Goal: Task Accomplishment & Management: Manage account settings

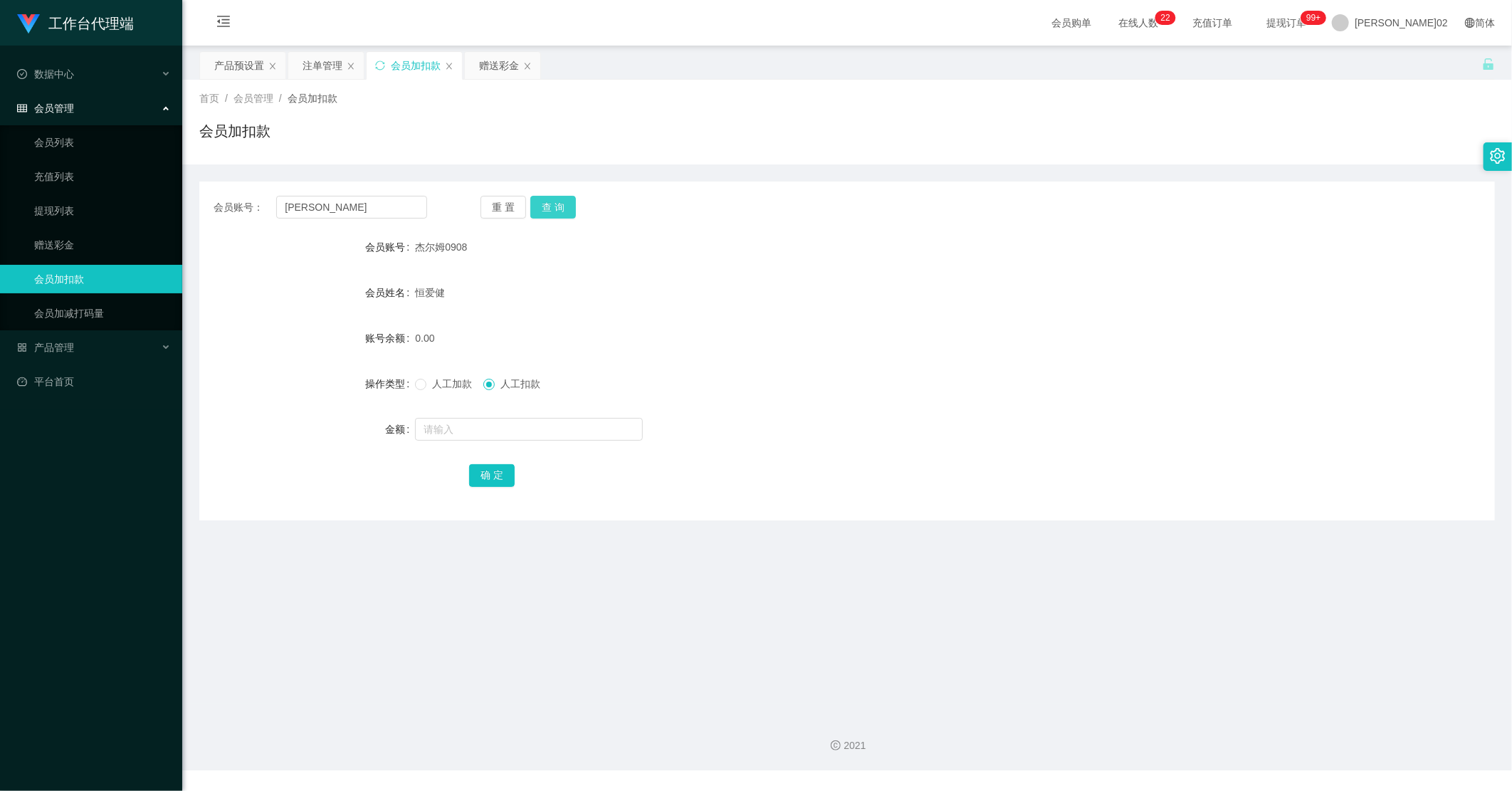
type input "[PERSON_NAME]"
click at [565, 208] on button "查 询" at bounding box center [552, 207] width 45 height 23
click at [651, 245] on div "[PERSON_NAME]" at bounding box center [793, 247] width 756 height 29
click at [93, 145] on link "会员列表" at bounding box center [103, 142] width 137 height 29
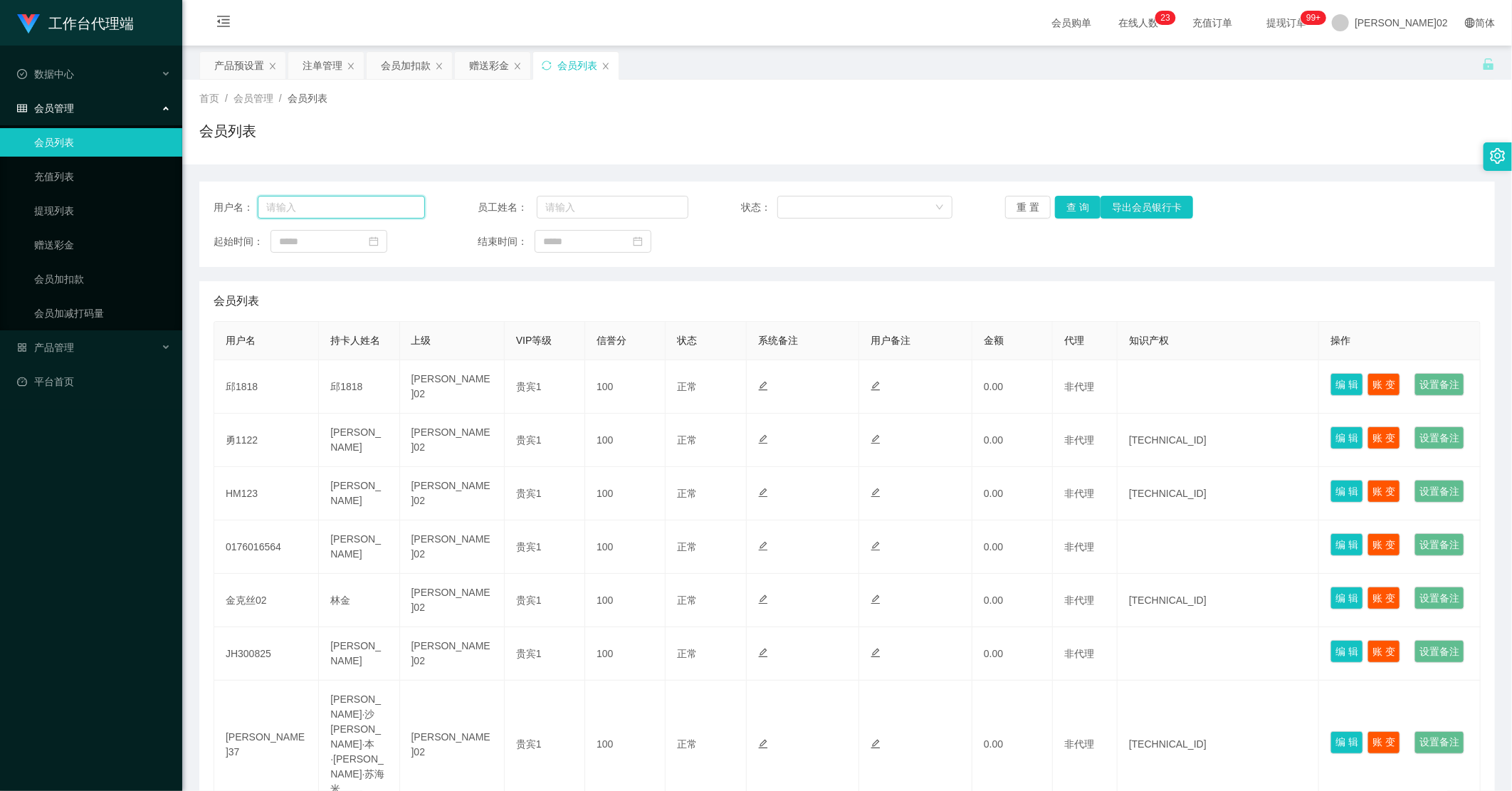
click at [374, 203] on input "text" at bounding box center [341, 207] width 167 height 23
paste input "[PERSON_NAME]"
type input "[PERSON_NAME]"
click at [1070, 203] on button "查 询" at bounding box center [1077, 207] width 45 height 23
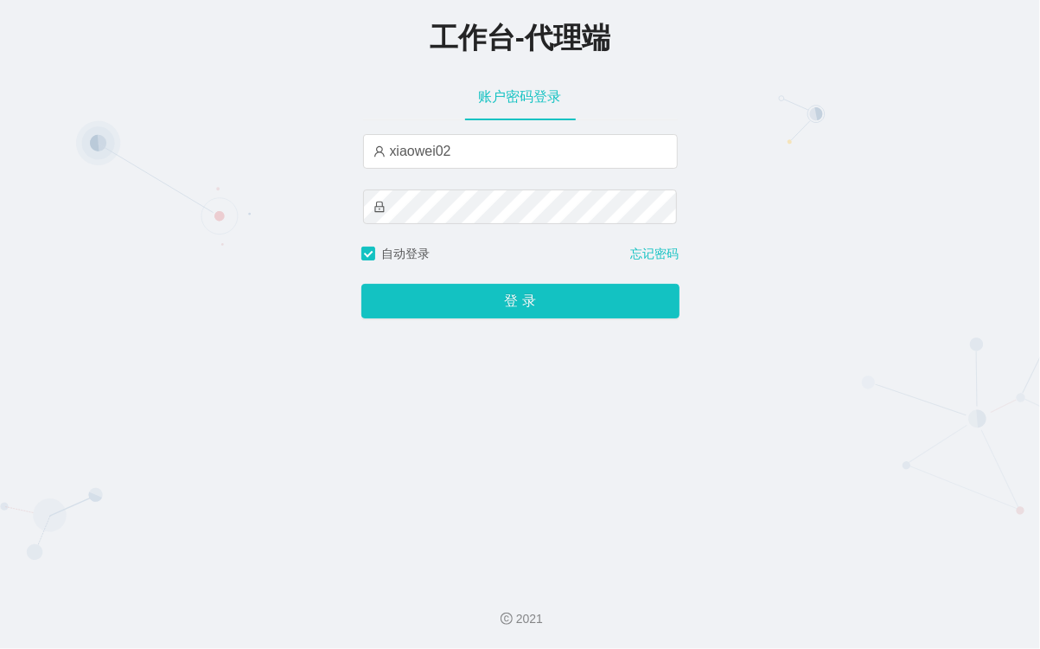
type input "xiaoya1"
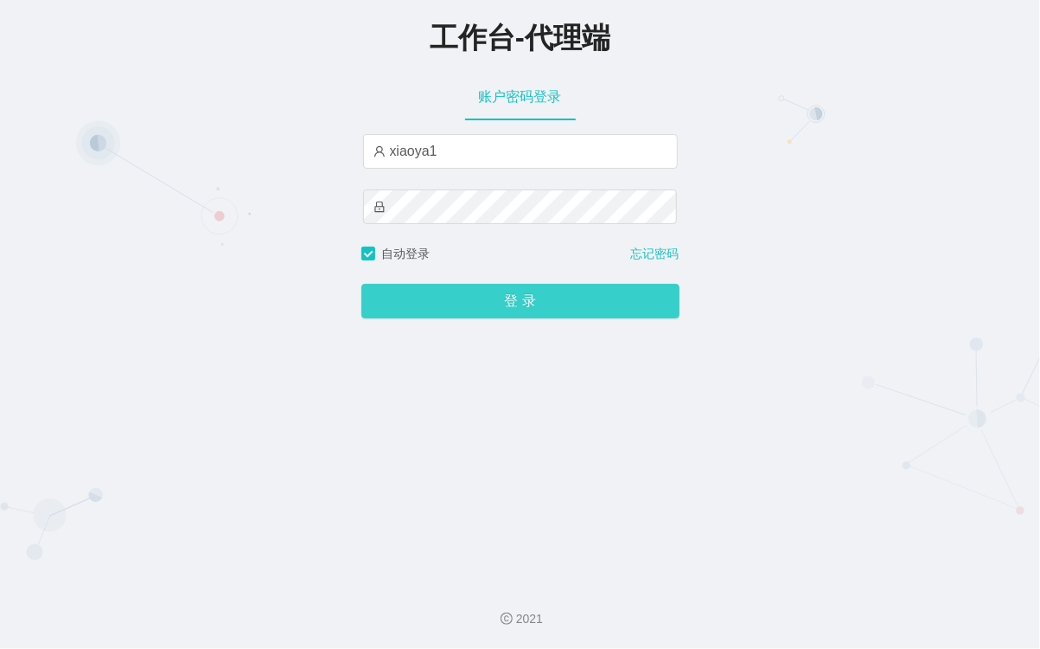
click at [496, 318] on button "登 录" at bounding box center [520, 301] width 318 height 35
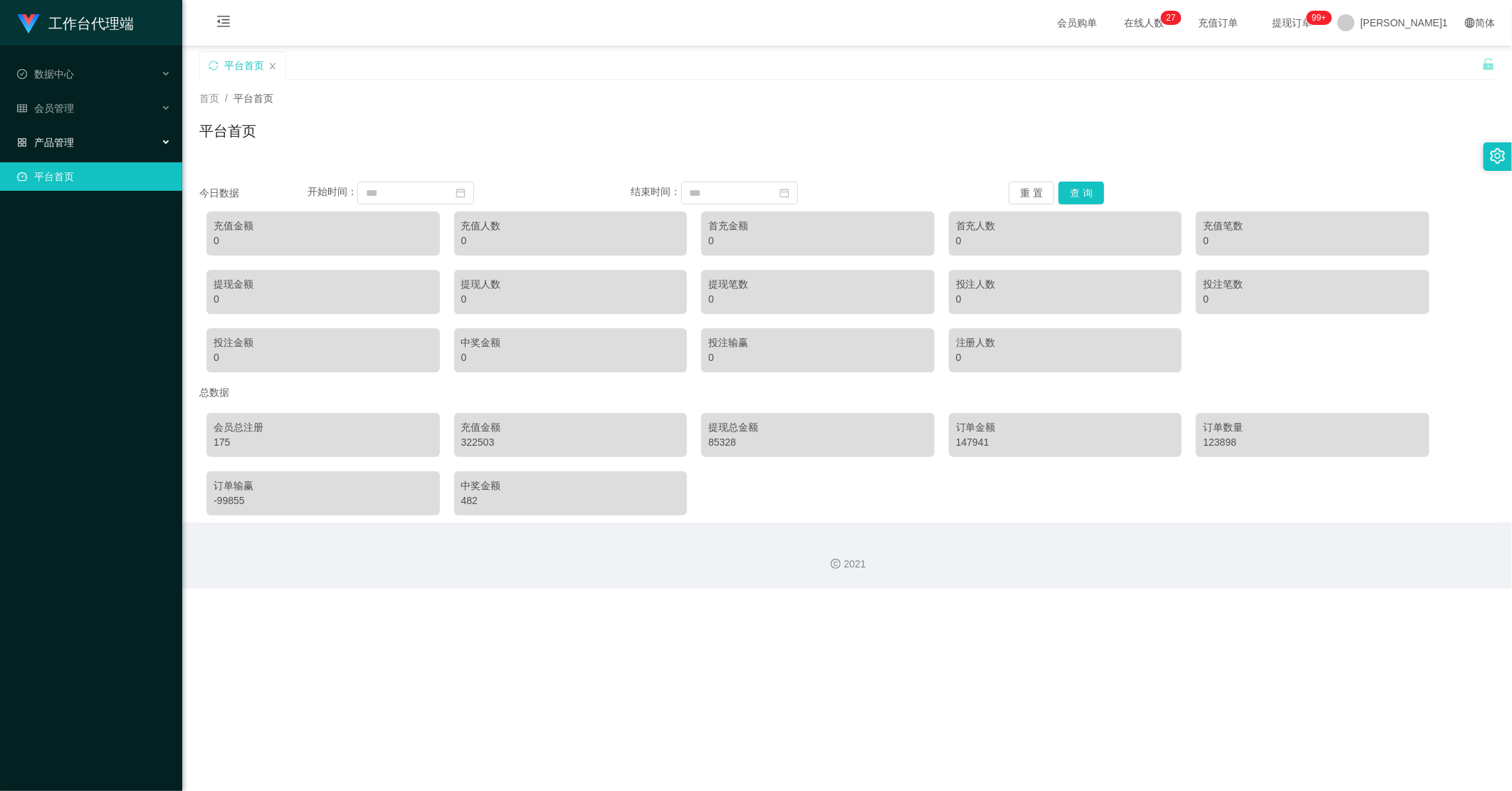
click at [93, 140] on div "产品管理" at bounding box center [91, 142] width 182 height 29
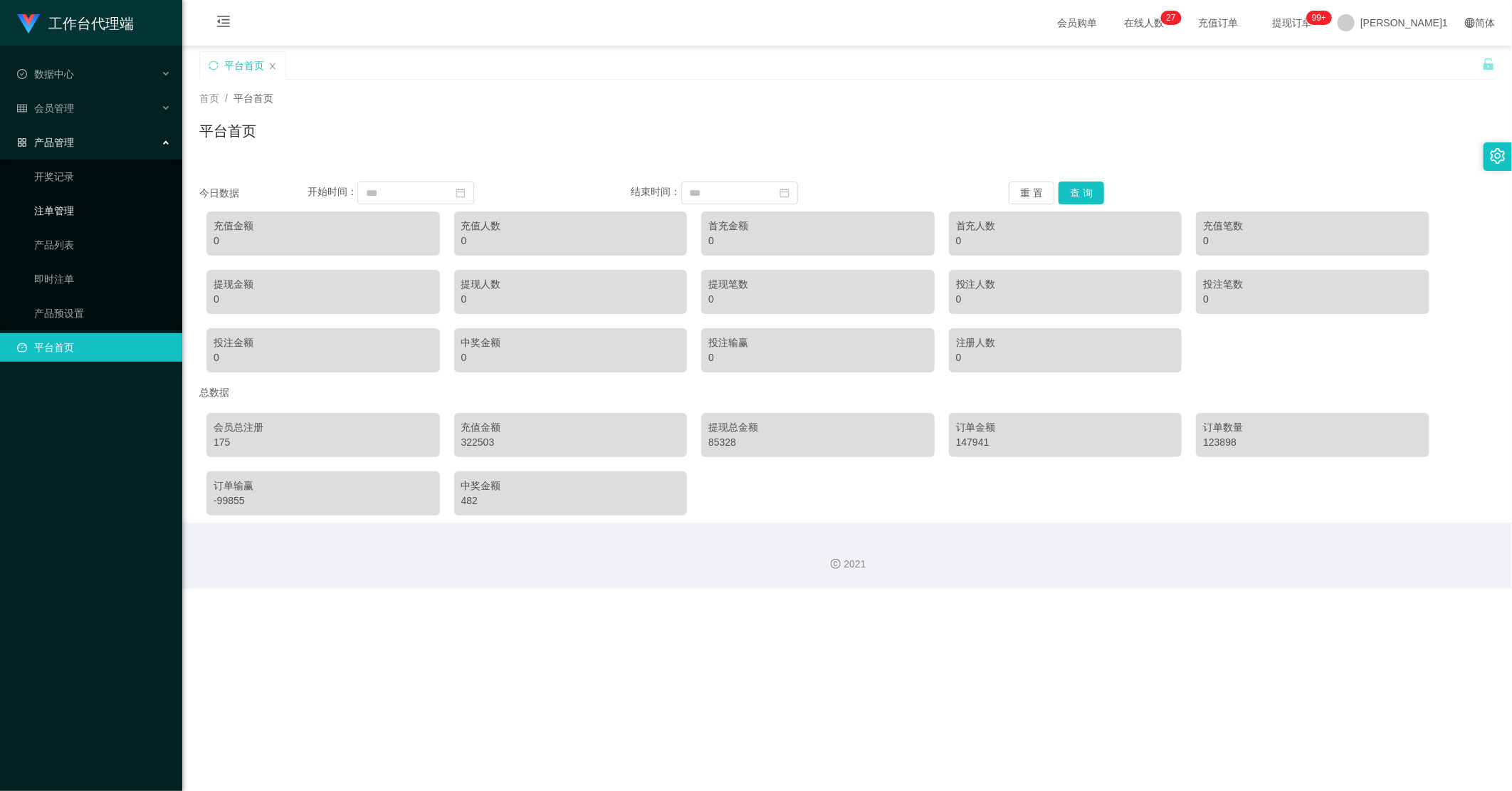
click at [77, 213] on link "注单管理" at bounding box center [103, 211] width 137 height 29
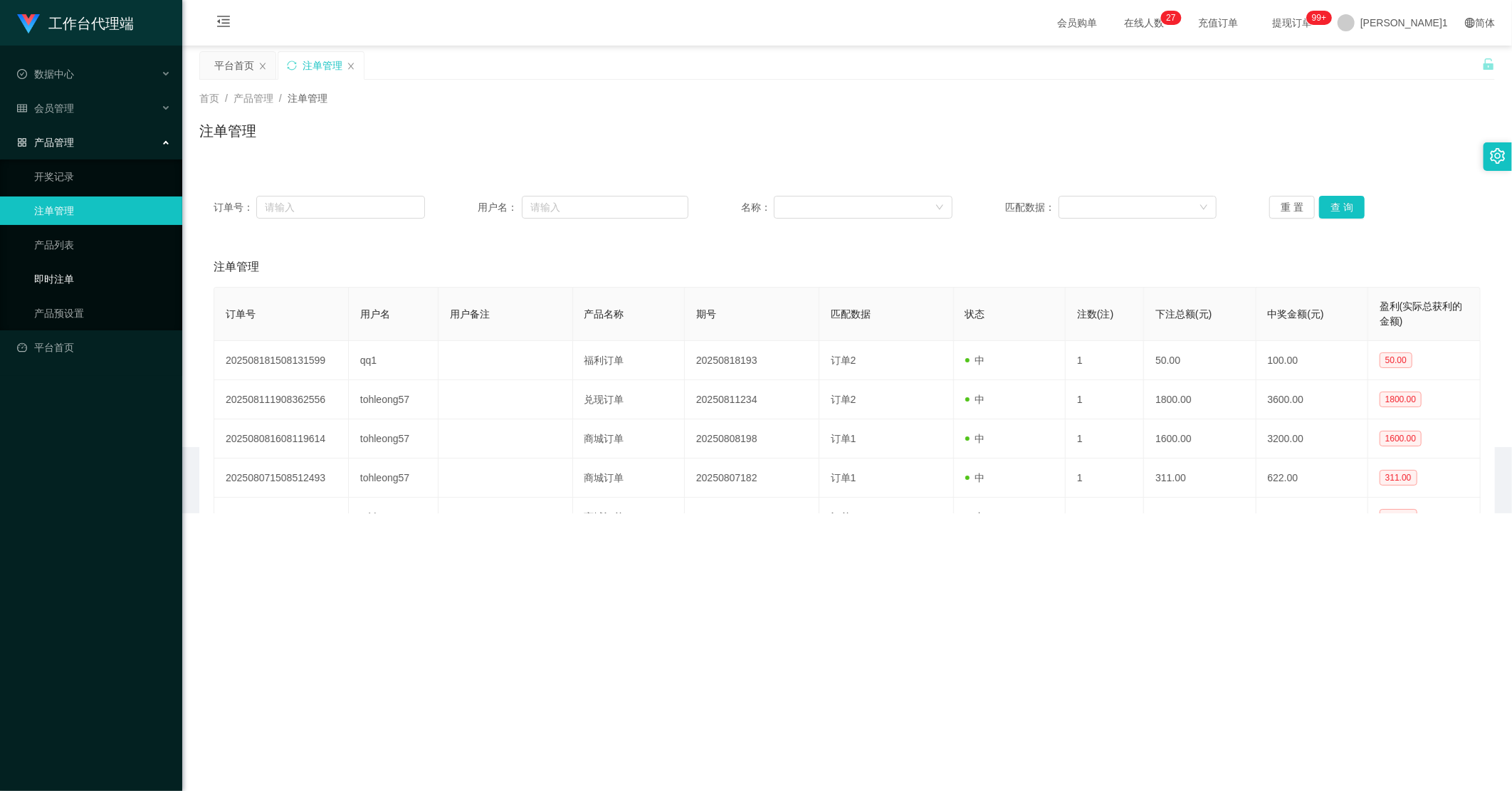
click at [90, 292] on link "即时注单" at bounding box center [103, 279] width 137 height 29
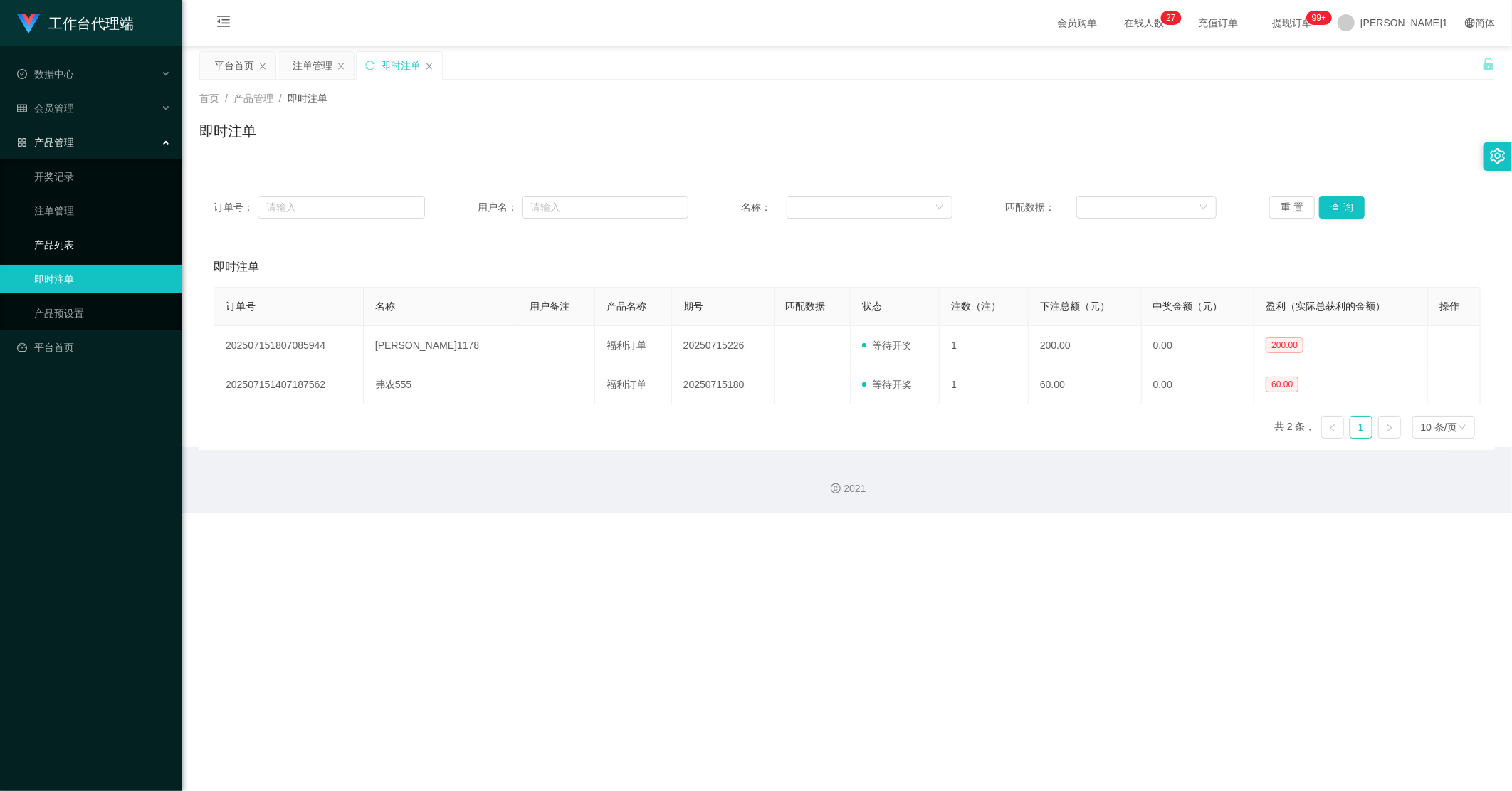
click at [88, 243] on link "产品列表" at bounding box center [103, 244] width 137 height 29
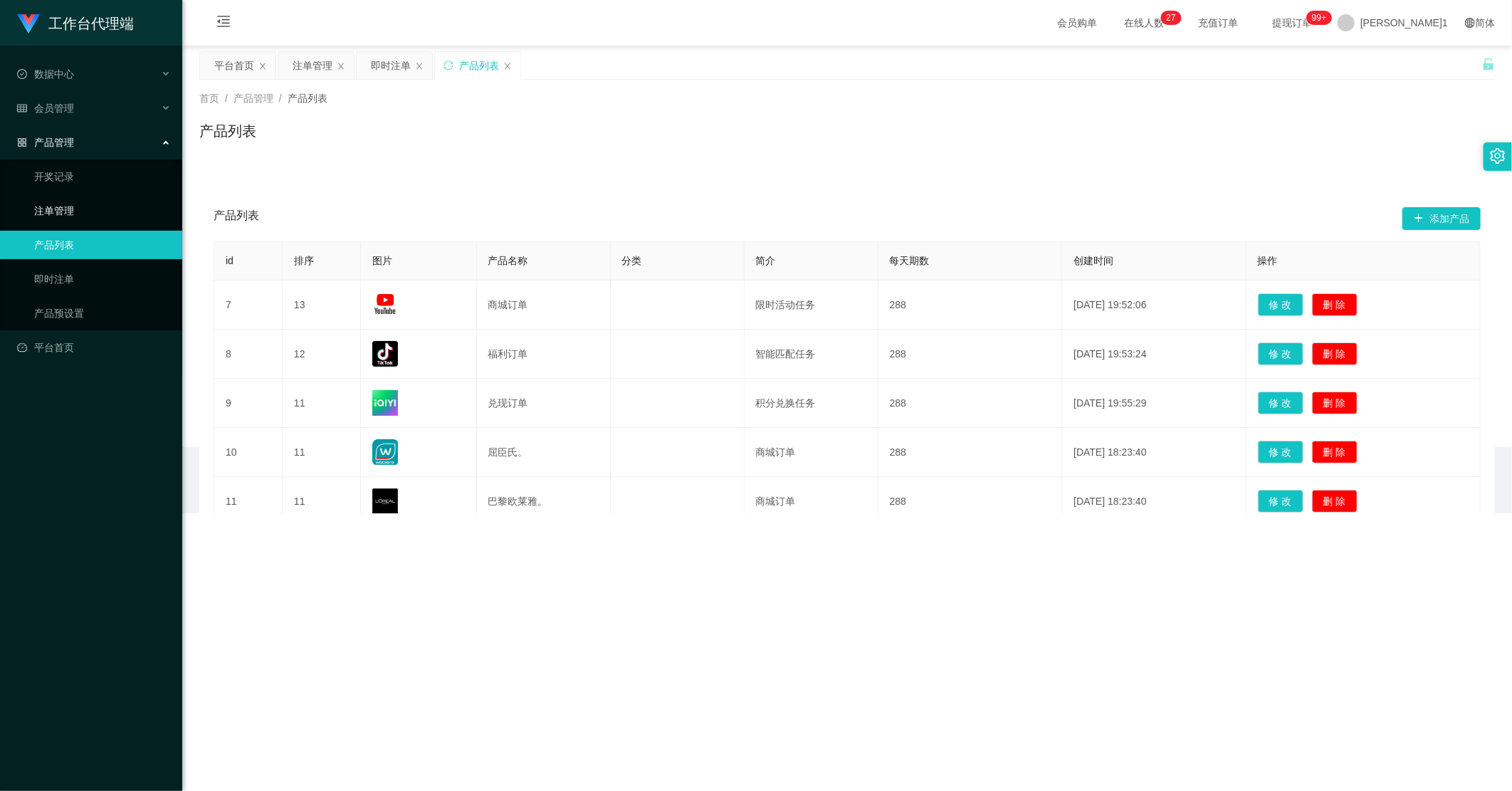
click at [95, 207] on link "注单管理" at bounding box center [103, 211] width 137 height 29
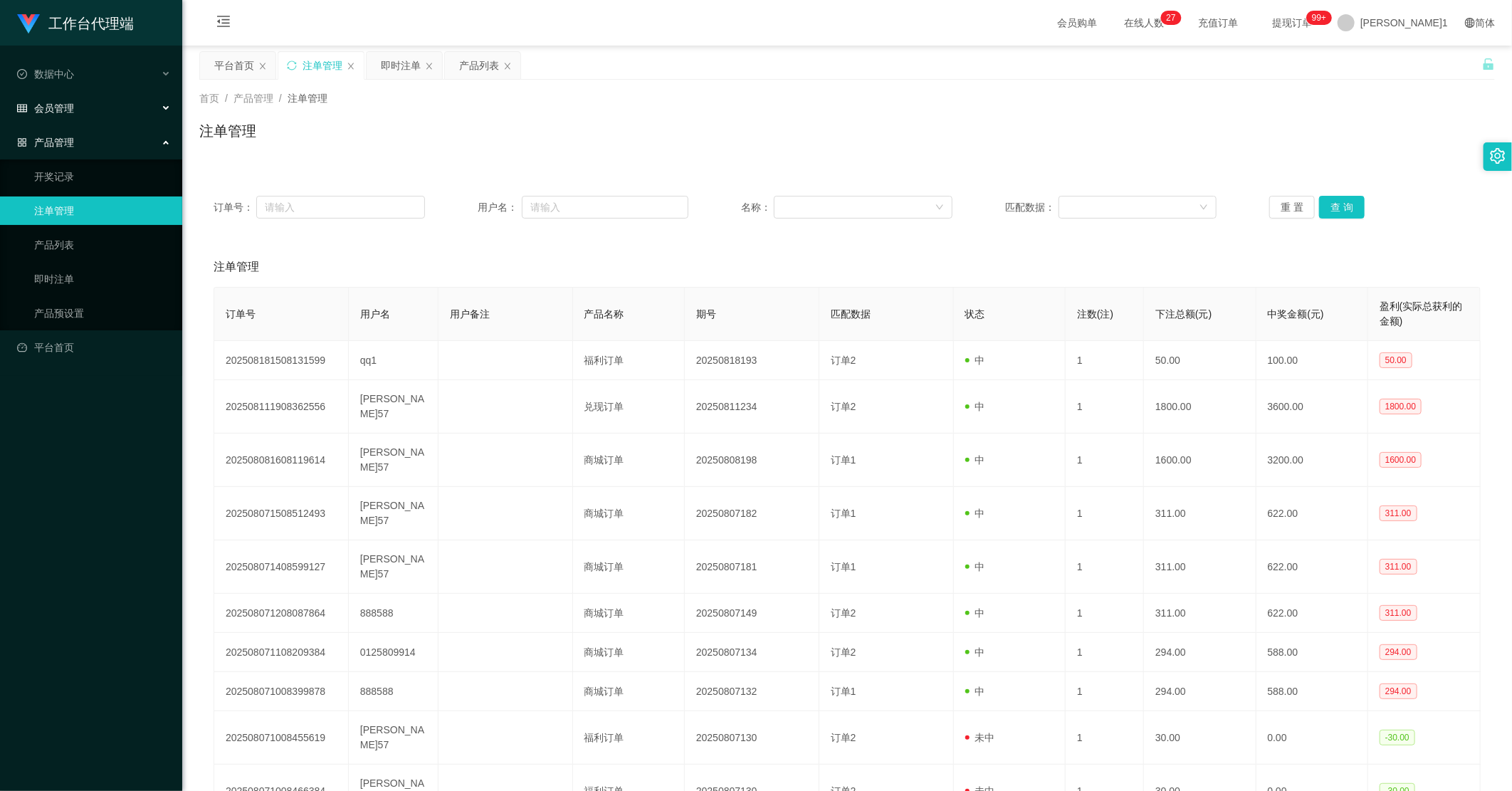
click at [61, 113] on font "会员管理" at bounding box center [54, 109] width 40 height 12
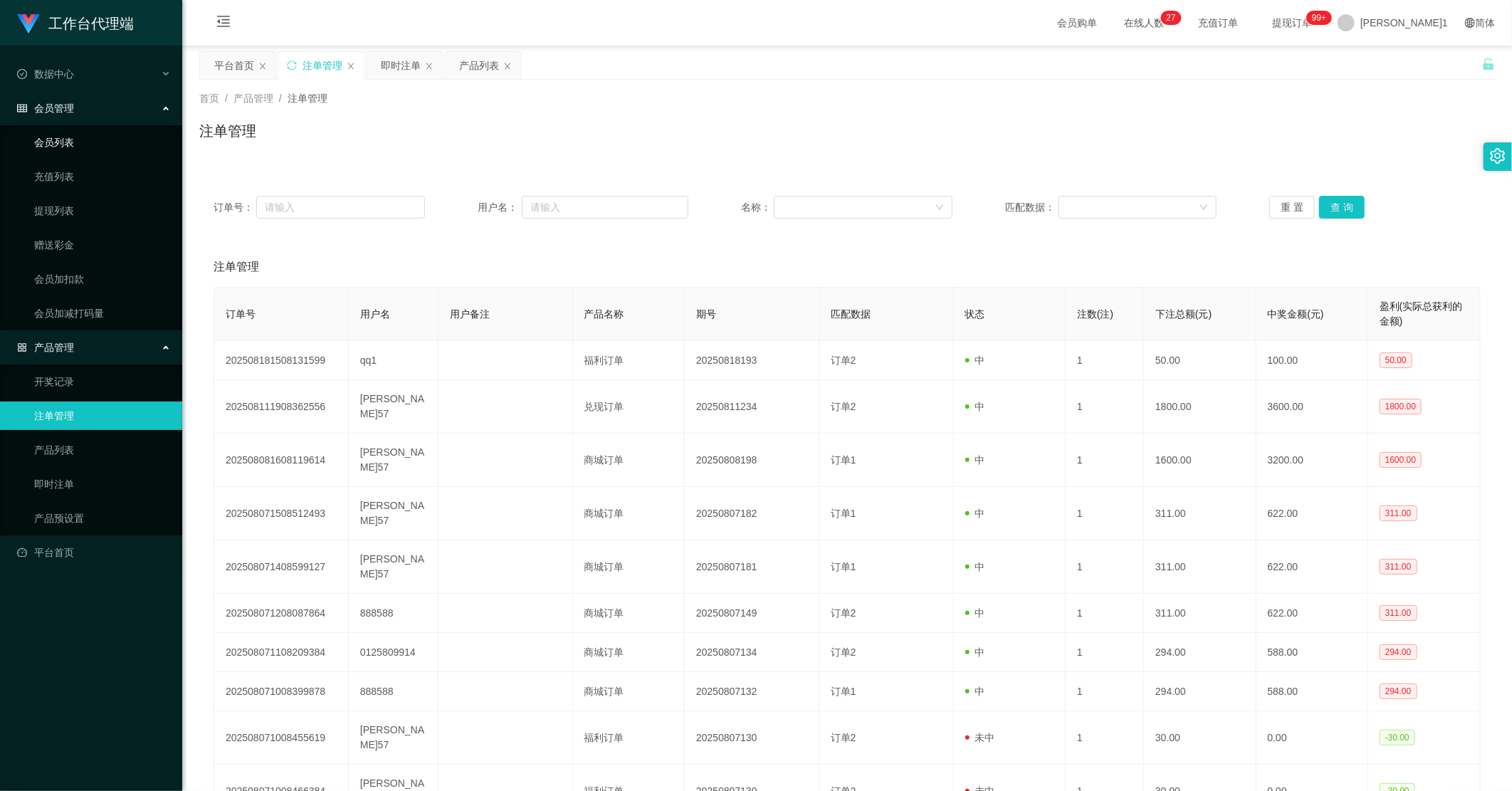
click at [77, 147] on link "会员列表" at bounding box center [103, 142] width 137 height 29
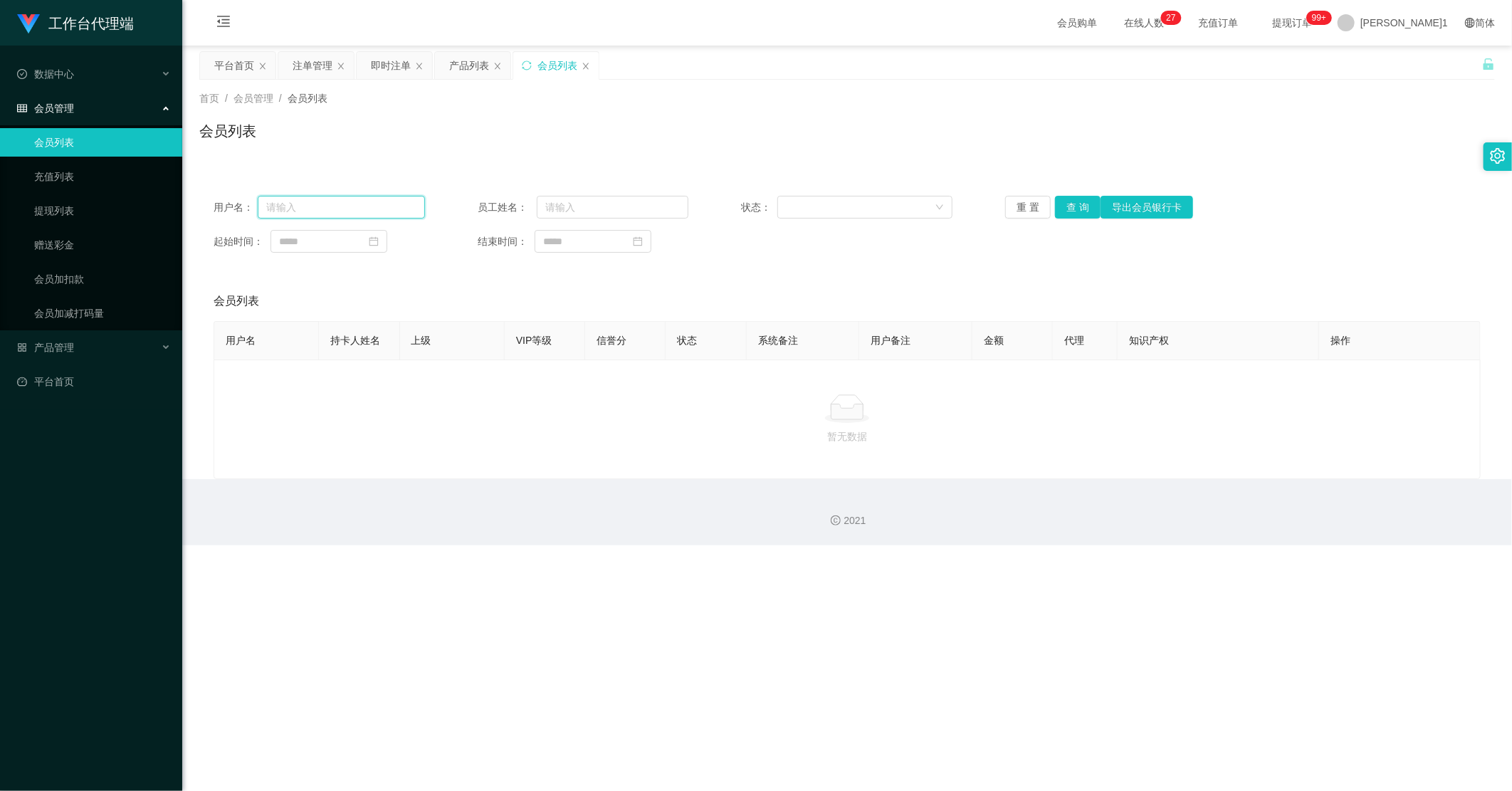
click at [367, 202] on input "text" at bounding box center [341, 207] width 167 height 23
paste input "[PERSON_NAME]"
type input "[PERSON_NAME]"
click at [855, 194] on div "用户名： Jessica 员工姓名： 状态： 重 置 查 询 导出会员银行卡 起始时间： 结束时间：" at bounding box center [847, 225] width 1296 height 86
click at [855, 198] on div "用户名： Jessica 员工姓名： 状态： 重 置 查 询 导出会员银行卡 起始时间： 结束时间：" at bounding box center [847, 225] width 1296 height 86
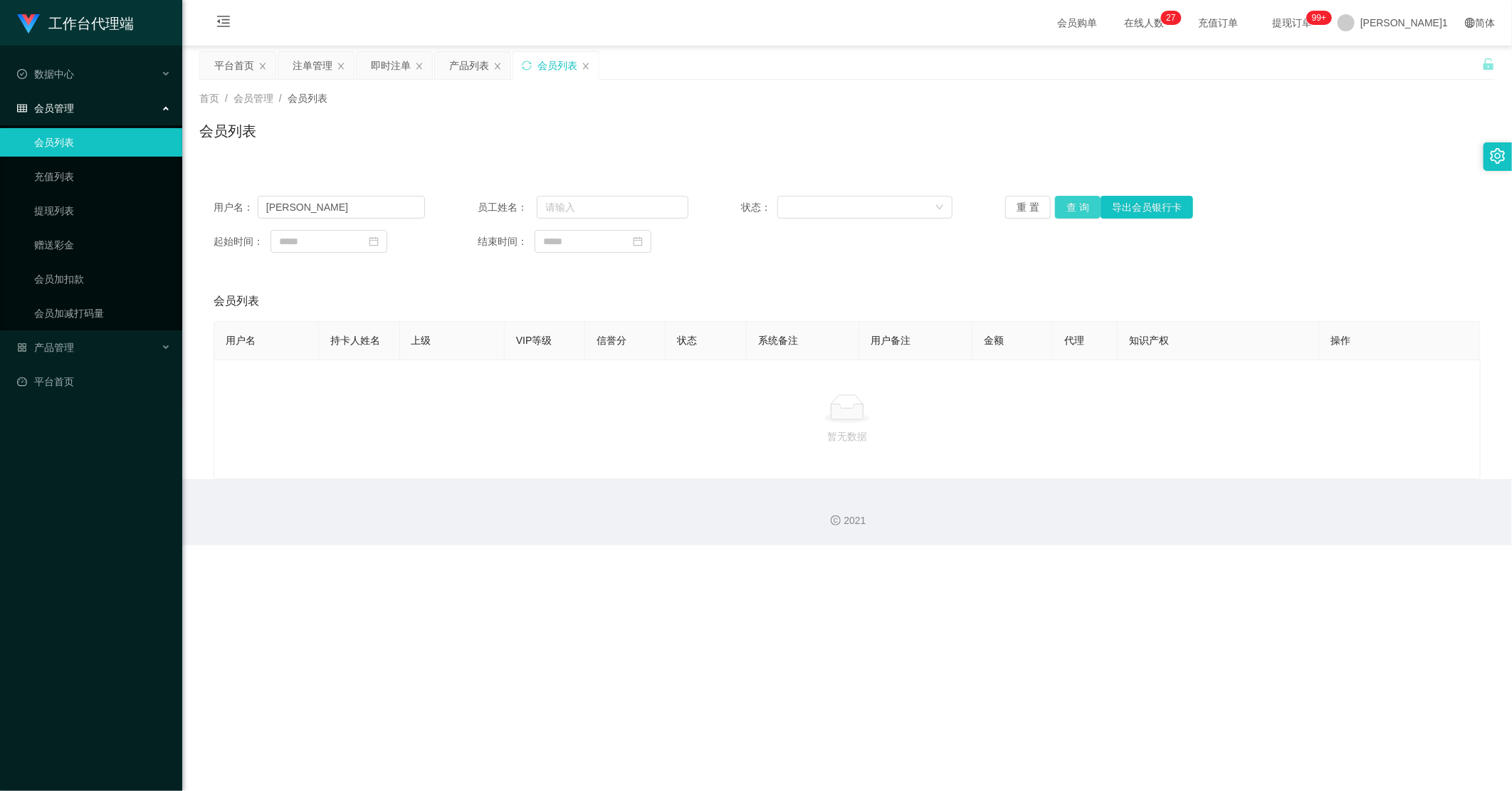
click at [855, 198] on button "查 询" at bounding box center [1077, 207] width 45 height 23
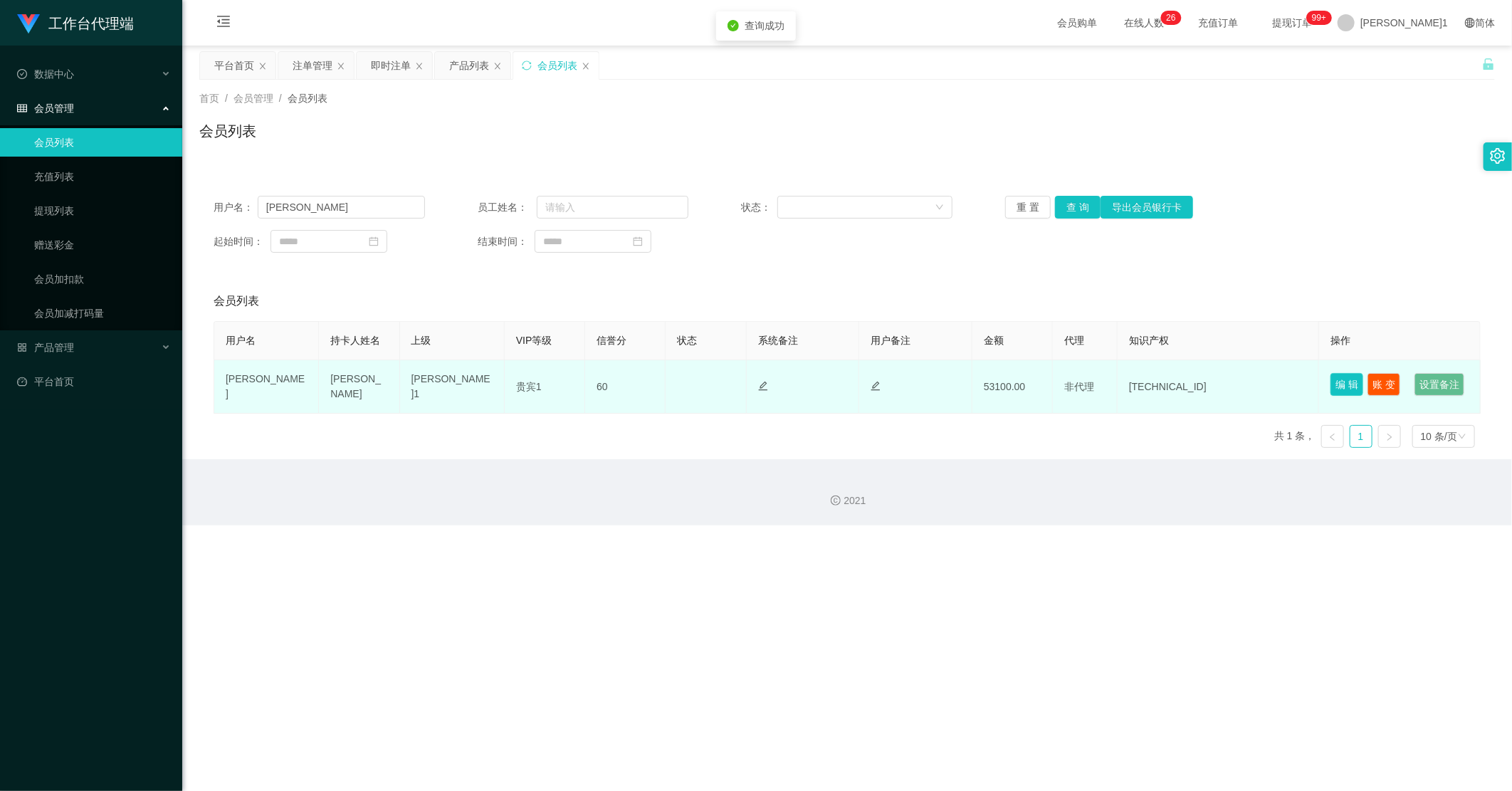
click at [855, 384] on button "编 辑" at bounding box center [1347, 384] width 33 height 23
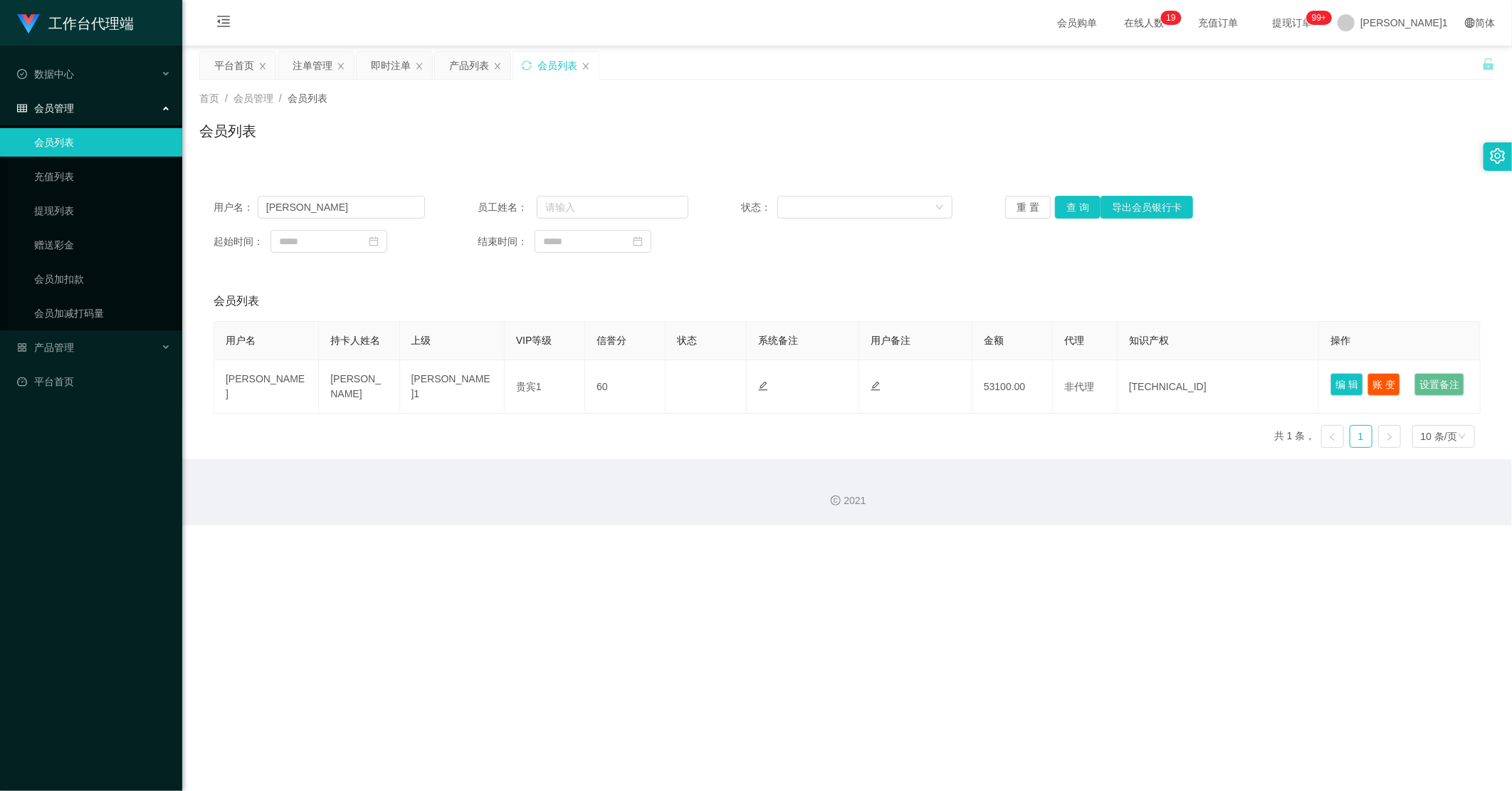
click at [565, 91] on div "首页 / 会员管理 / 会员列表 /" at bounding box center [847, 99] width 1296 height 15
click at [388, 128] on div "会员列表" at bounding box center [847, 137] width 1296 height 33
